Goal: Find specific page/section: Find specific page/section

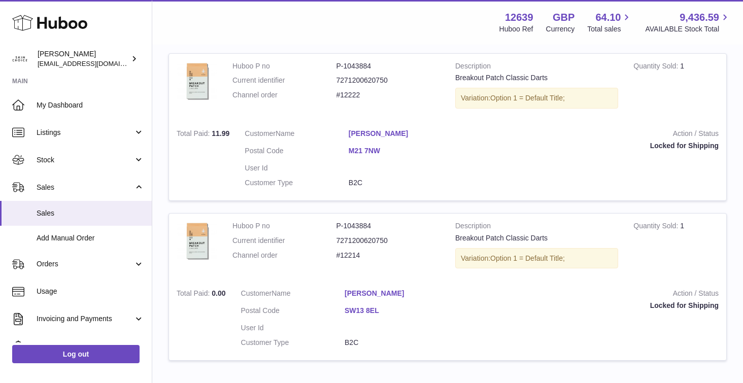
scroll to position [658, 0]
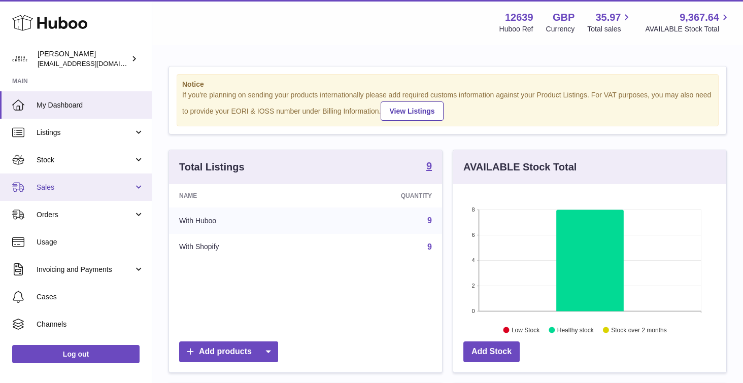
click at [100, 186] on span "Sales" at bounding box center [85, 188] width 97 height 10
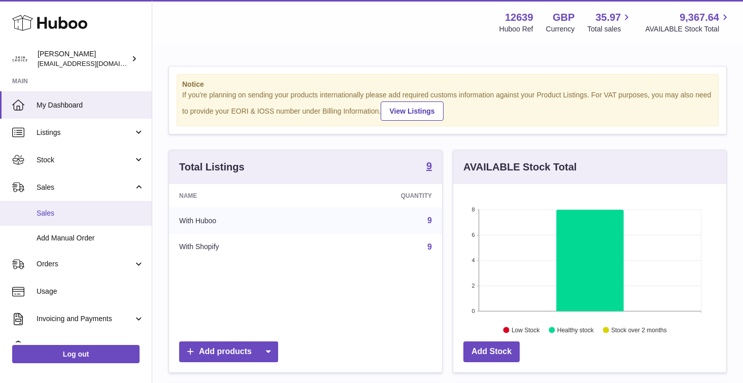
click at [98, 210] on span "Sales" at bounding box center [91, 213] width 108 height 10
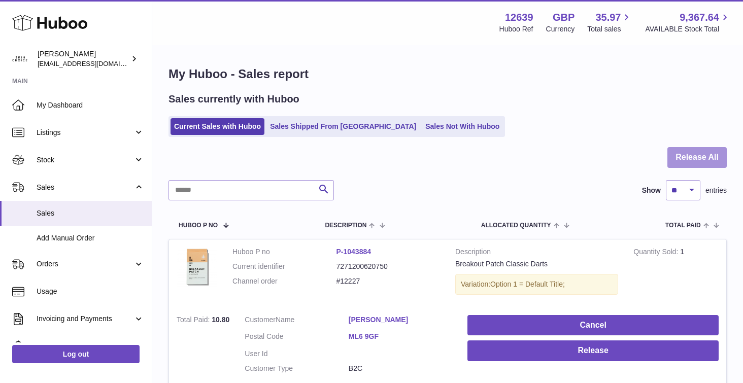
click at [679, 161] on button "Release All" at bounding box center [696, 157] width 59 height 21
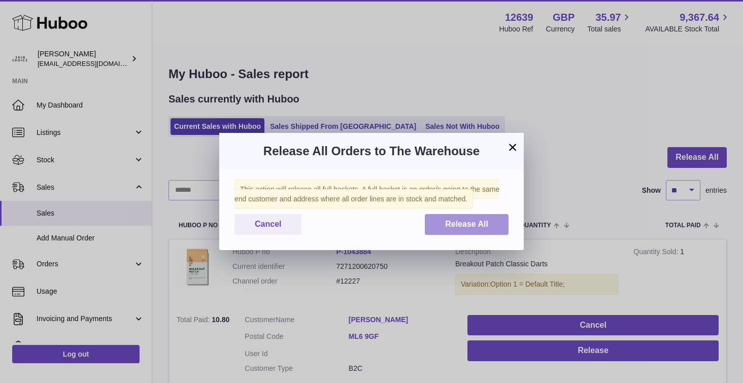
click at [487, 216] on button "Release All" at bounding box center [467, 224] width 84 height 21
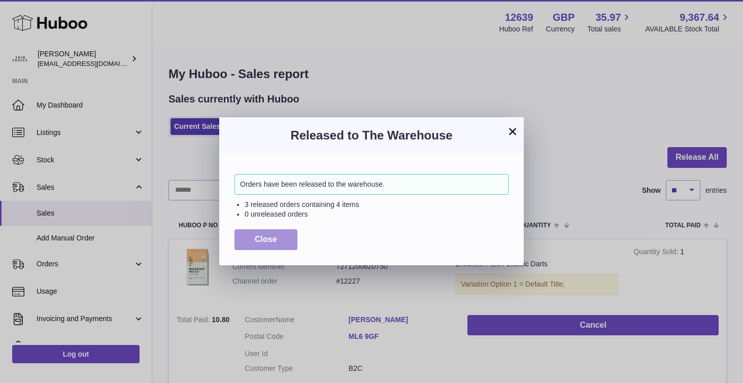
click at [276, 238] on span "Close" at bounding box center [266, 239] width 22 height 9
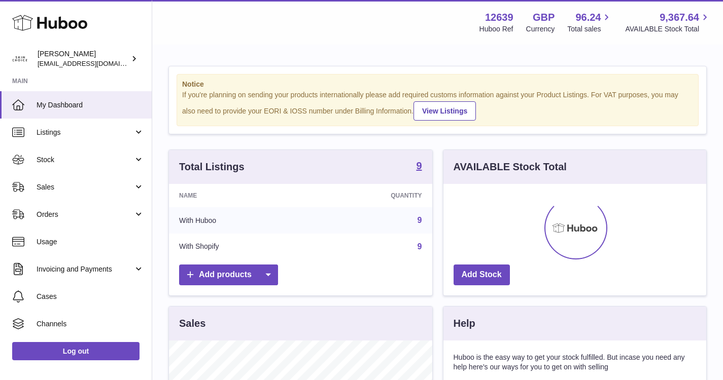
scroll to position [158, 263]
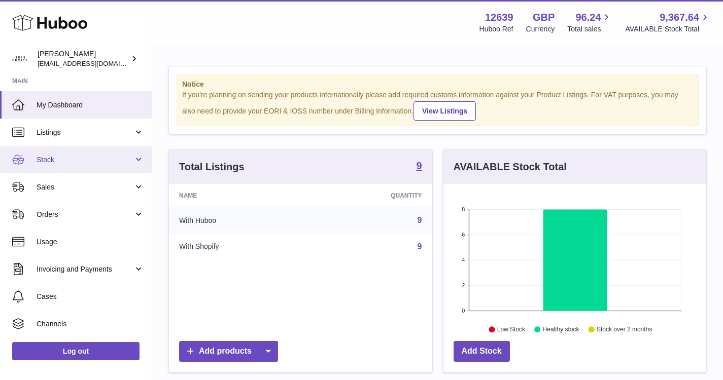
click at [120, 162] on span "Stock" at bounding box center [85, 160] width 97 height 10
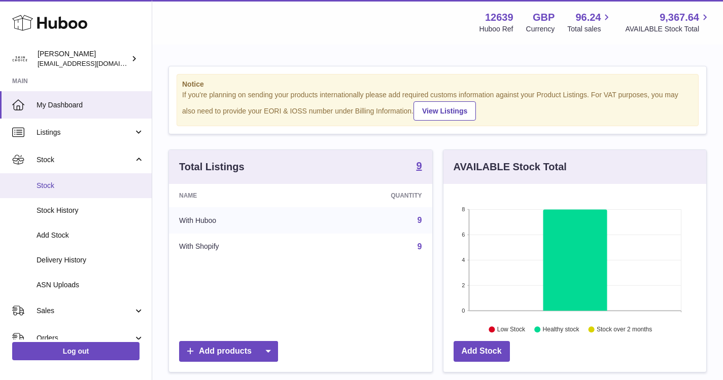
click at [102, 187] on span "Stock" at bounding box center [91, 186] width 108 height 10
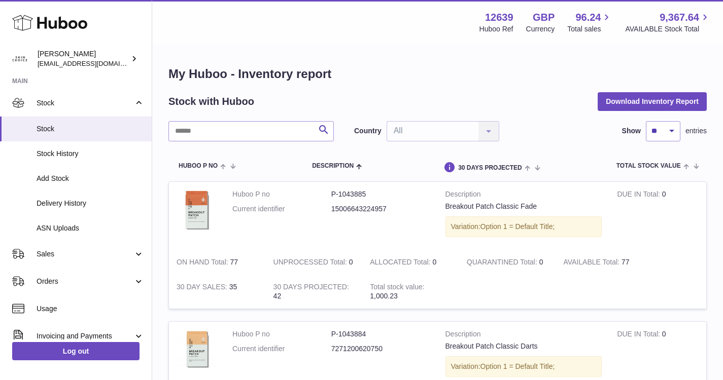
scroll to position [2, 0]
